Goal: Task Accomplishment & Management: Manage account settings

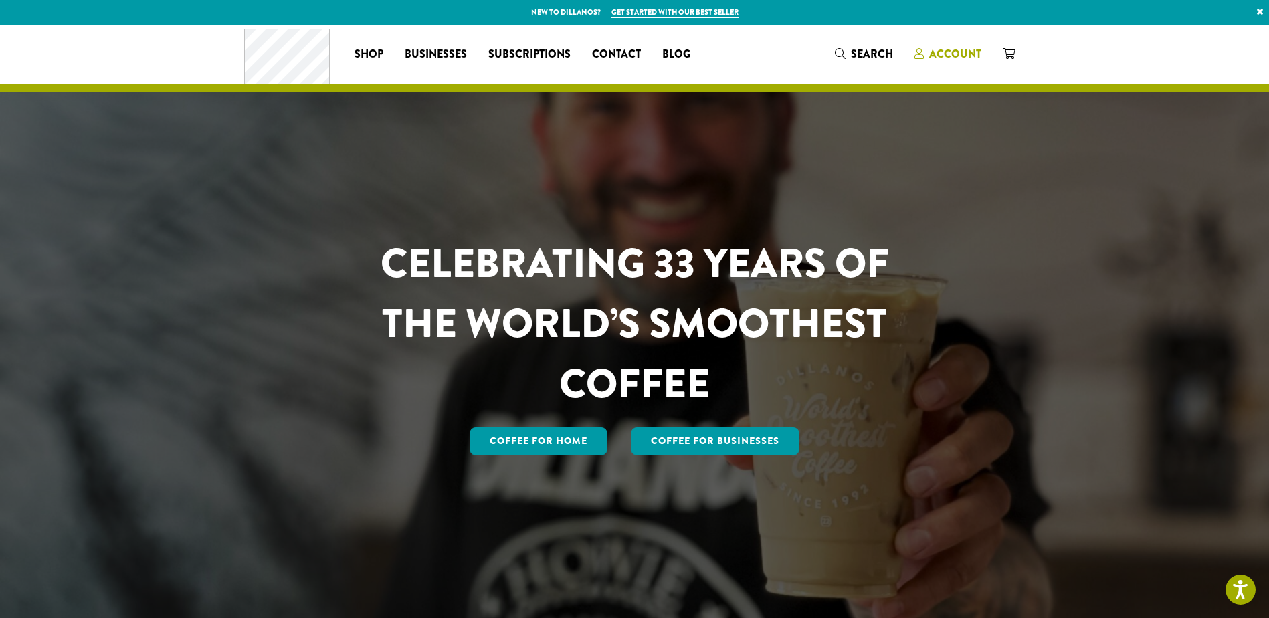
click at [943, 49] on span "Account" at bounding box center [955, 53] width 52 height 15
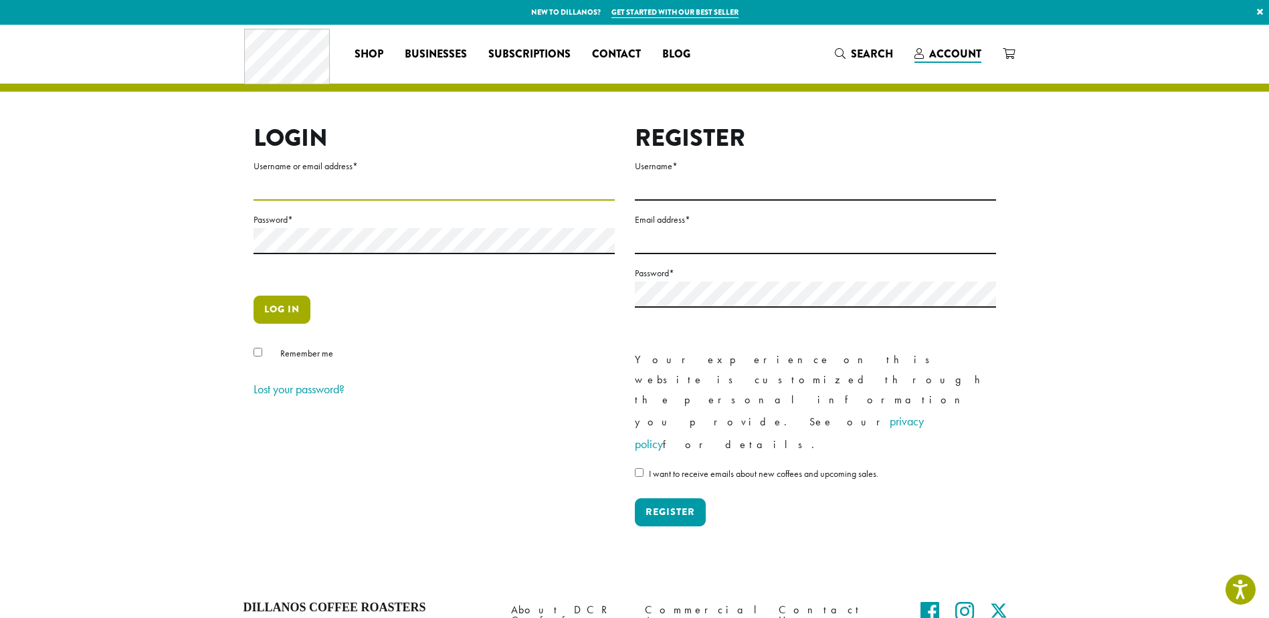
type input "**********"
click at [284, 308] on button "Log in" at bounding box center [281, 310] width 57 height 28
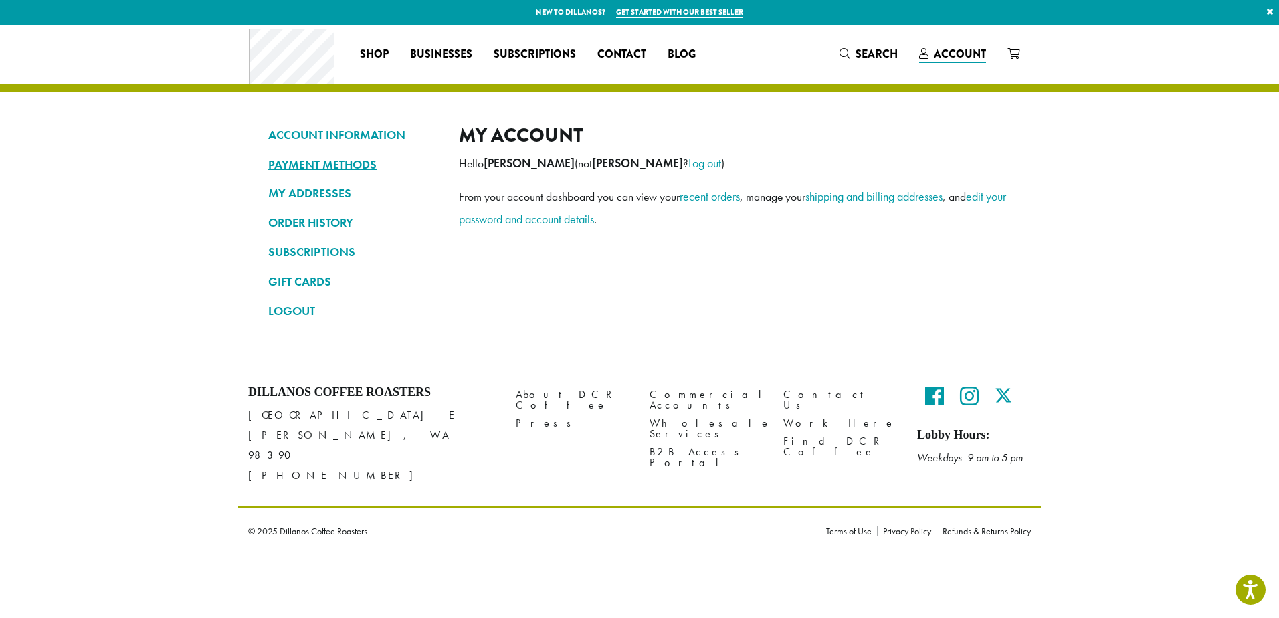
click at [357, 167] on link "PAYMENT METHODS" at bounding box center [353, 164] width 171 height 23
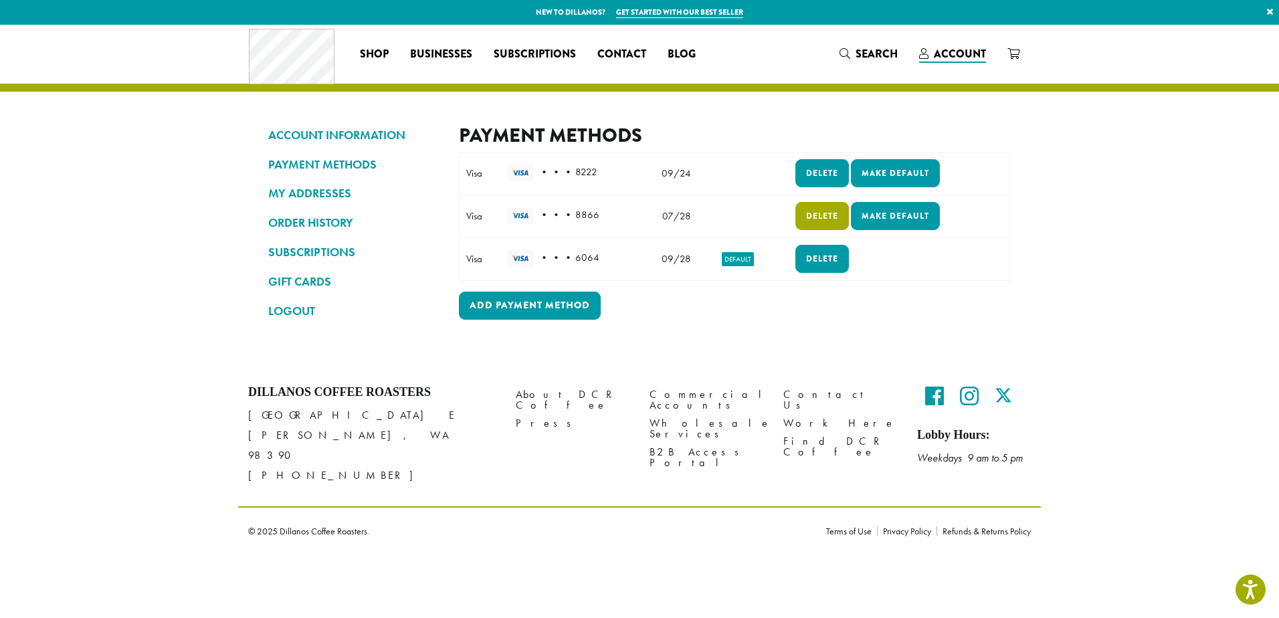
click at [837, 217] on link "Delete" at bounding box center [822, 216] width 54 height 28
click at [813, 175] on link "Delete" at bounding box center [822, 173] width 54 height 28
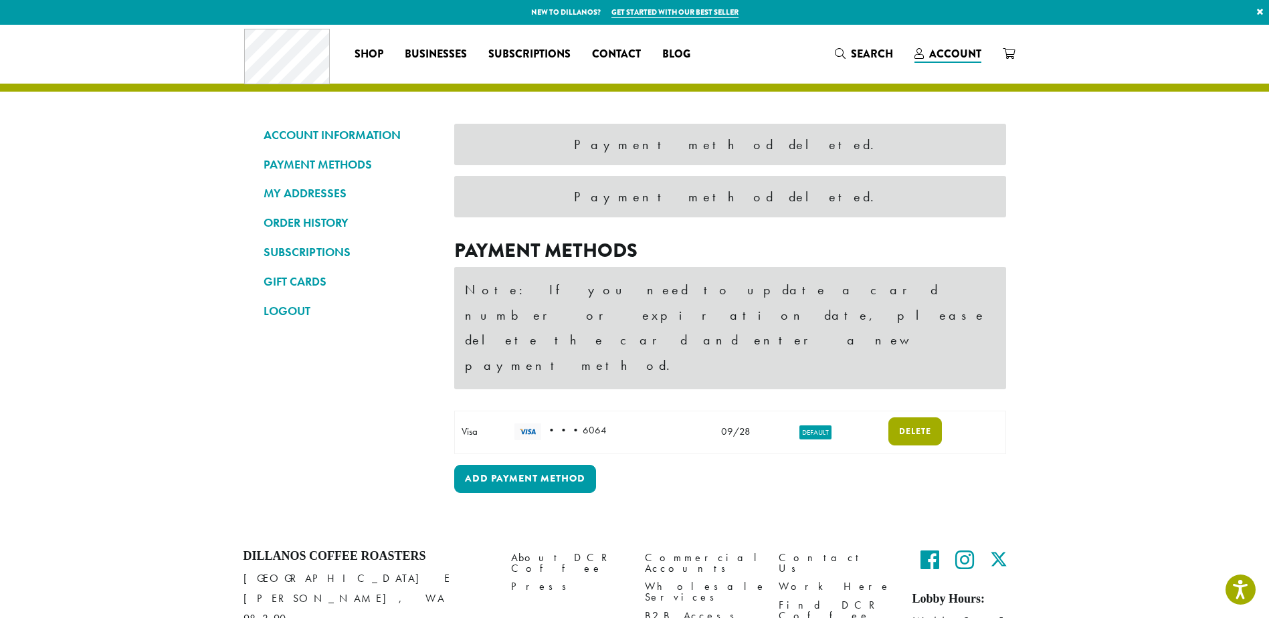
click at [928, 417] on link "Delete" at bounding box center [915, 431] width 54 height 28
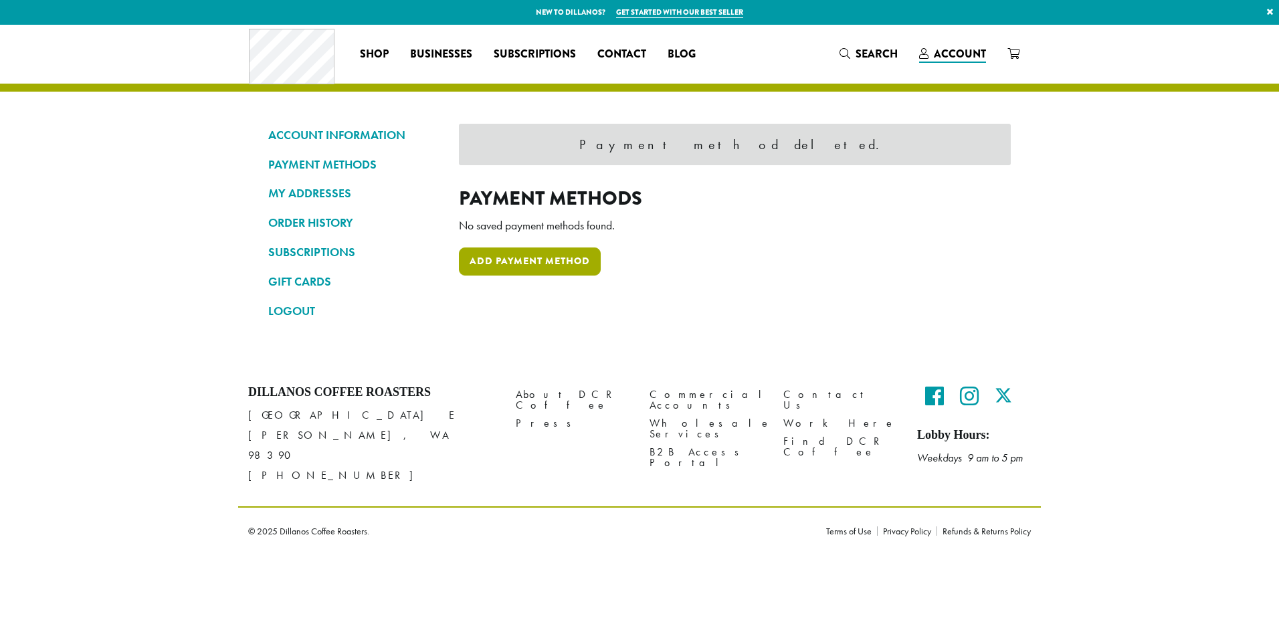
click at [534, 261] on link "Add payment method" at bounding box center [530, 261] width 142 height 28
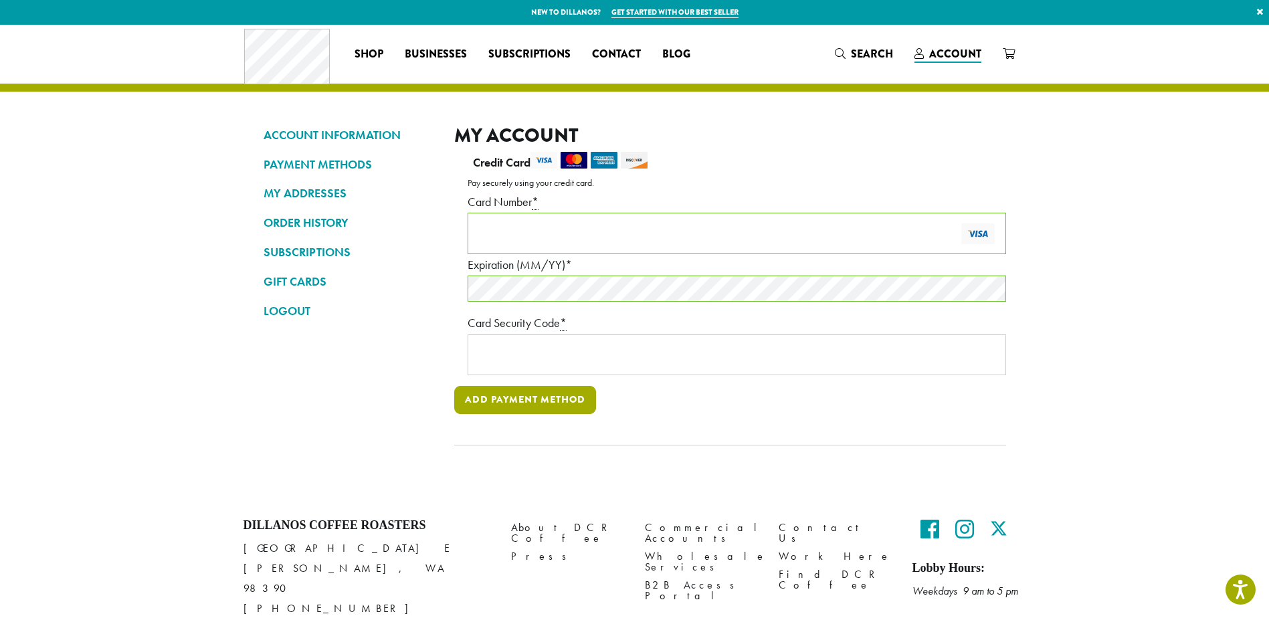
click at [567, 393] on button "Add payment method" at bounding box center [525, 400] width 142 height 28
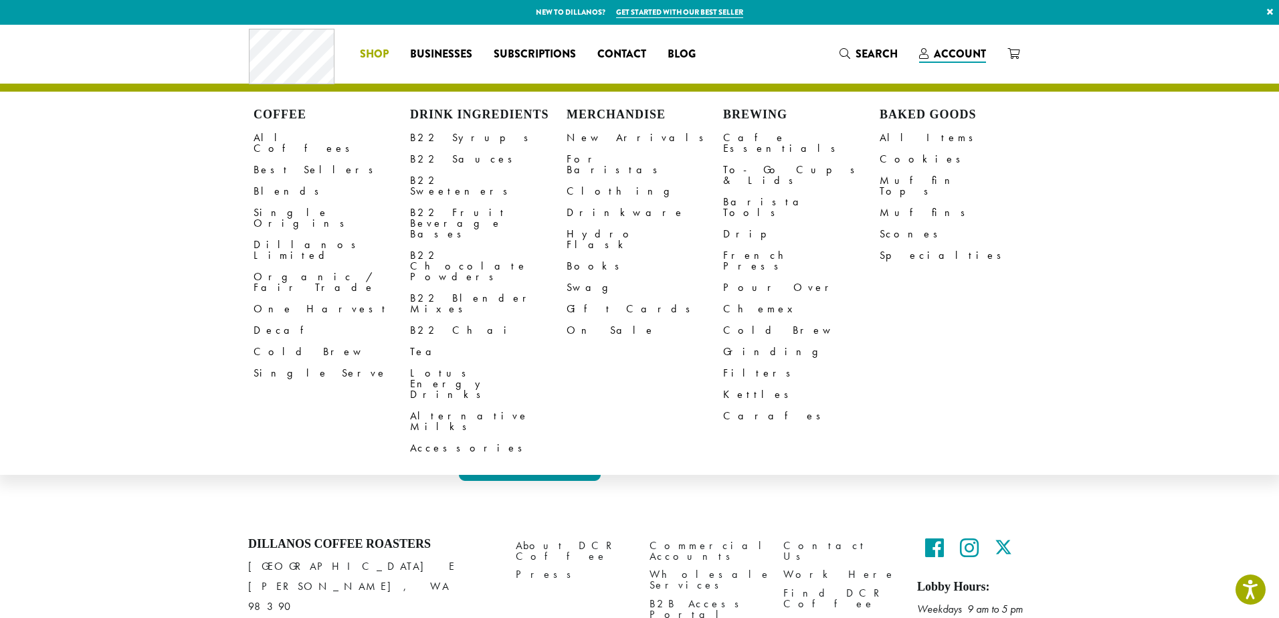
click at [387, 51] on li "Coffee All Coffees Best Sellers Blends Single Origins Dillanos Limited Organic …" at bounding box center [374, 53] width 50 height 21
